Goal: Information Seeking & Learning: Learn about a topic

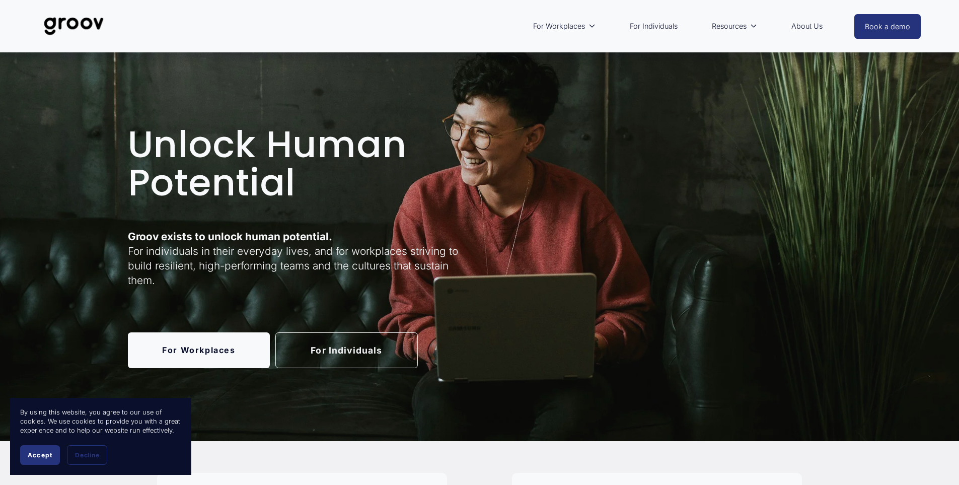
click at [30, 451] on button "Accept" at bounding box center [40, 455] width 40 height 20
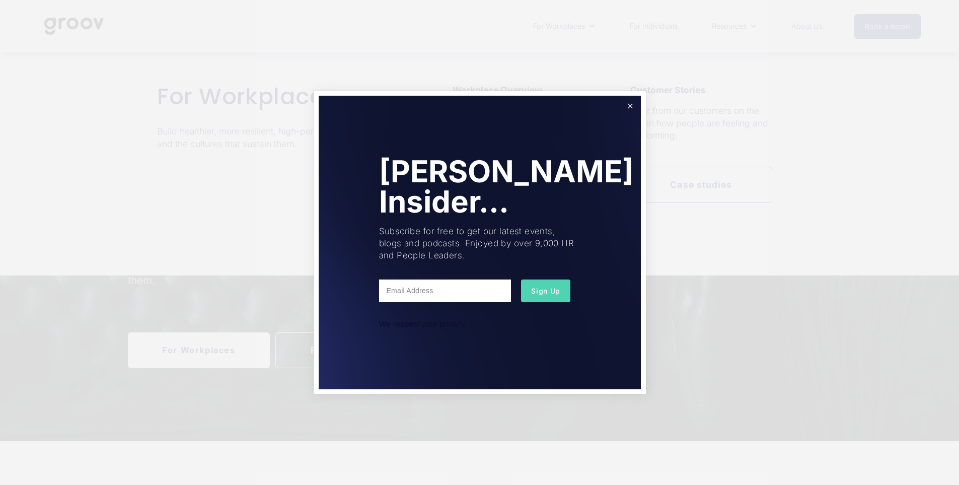
click at [631, 103] on link "Close" at bounding box center [630, 106] width 18 height 18
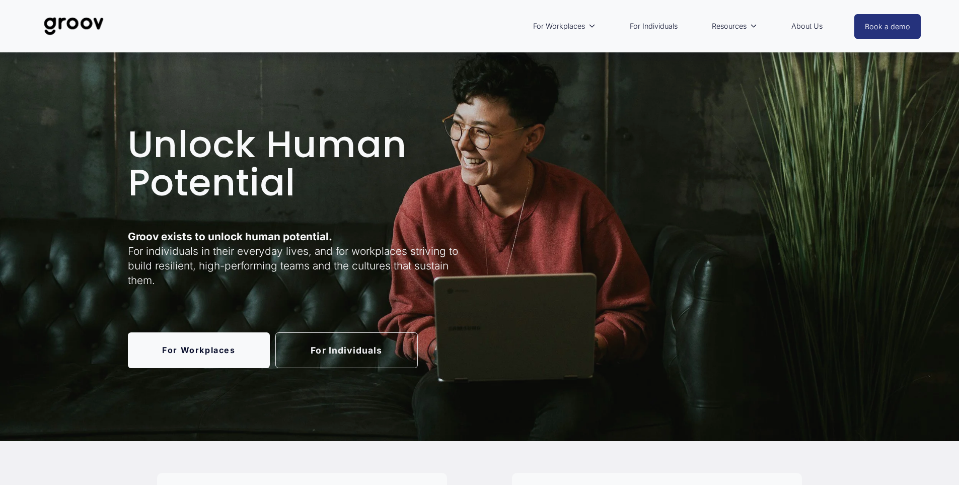
click at [321, 353] on link "For Individuals" at bounding box center [346, 350] width 142 height 36
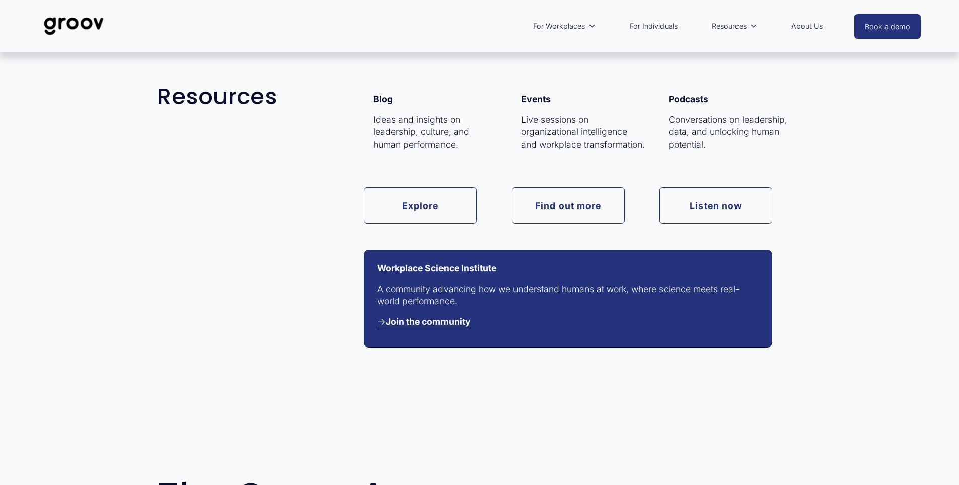
click at [562, 208] on link "Find out more" at bounding box center [568, 205] width 113 height 36
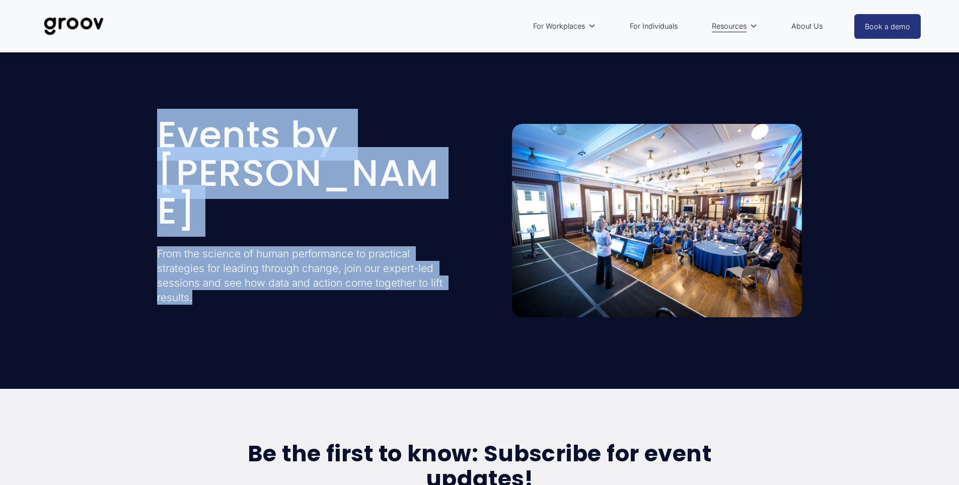
drag, startPoint x: 959, startPoint y: 31, endPoint x: 966, endPoint y: 58, distance: 28.2
